Goal: Go to known website: Access a specific website the user already knows

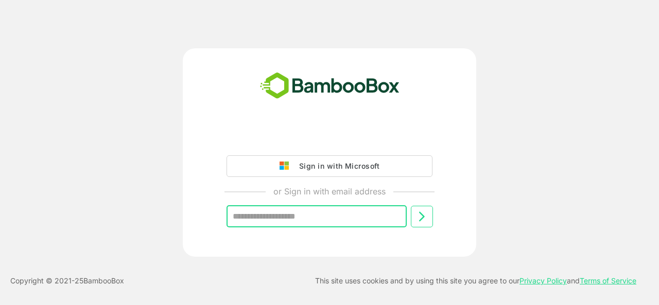
click at [335, 218] on input "text" at bounding box center [316, 217] width 180 height 22
type input "**********"
click at [425, 222] on icon at bounding box center [421, 217] width 12 height 12
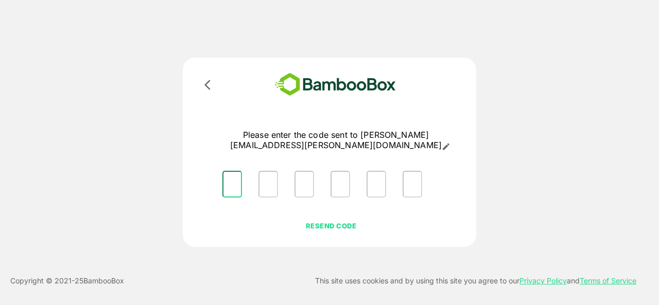
click at [235, 183] on input "Please enter OTP character 1" at bounding box center [232, 184] width 20 height 27
type input "*"
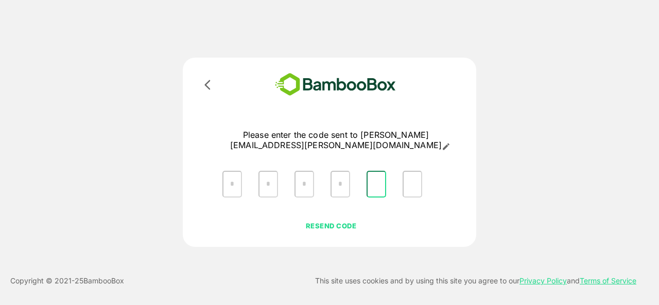
type input "*"
